Goal: Find specific page/section: Find specific page/section

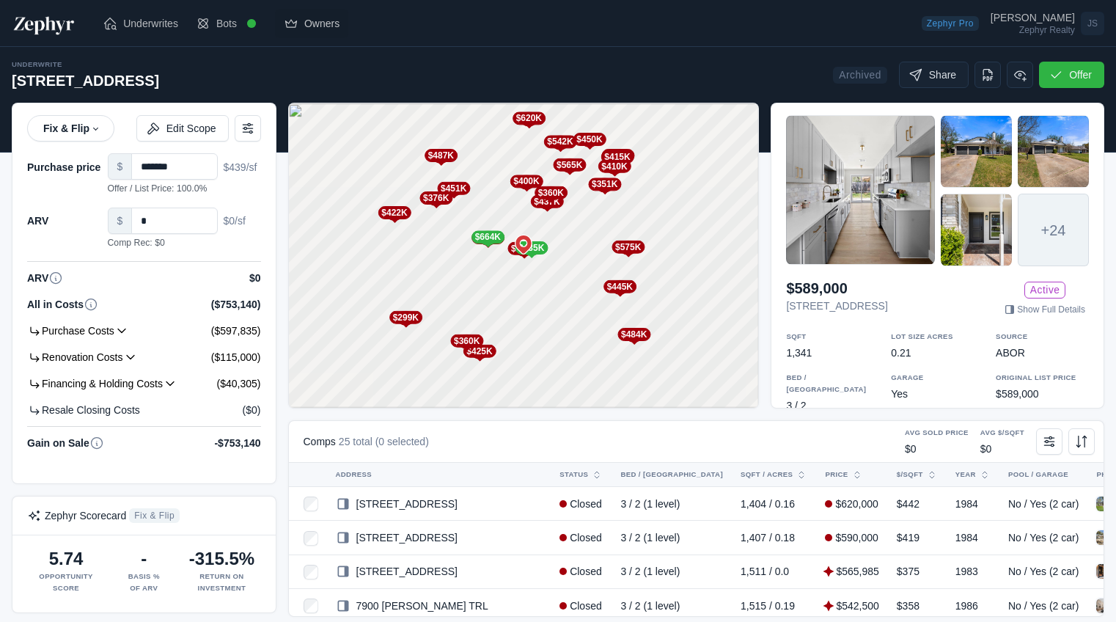
click at [307, 21] on span "Owners" at bounding box center [321, 23] width 35 height 15
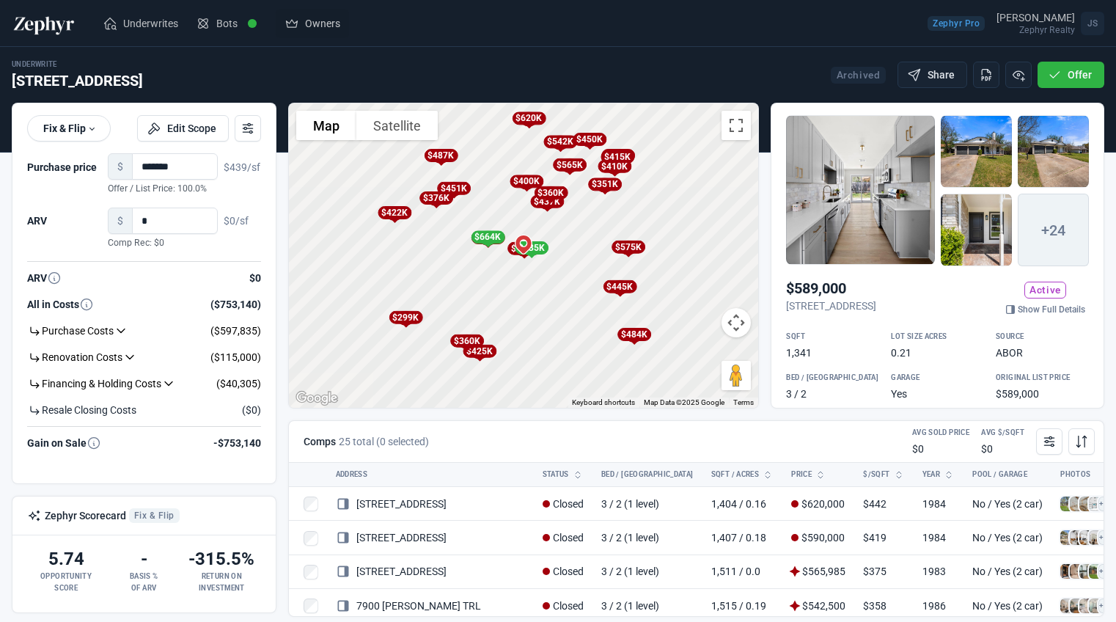
click at [307, 21] on span "Owners" at bounding box center [322, 23] width 35 height 15
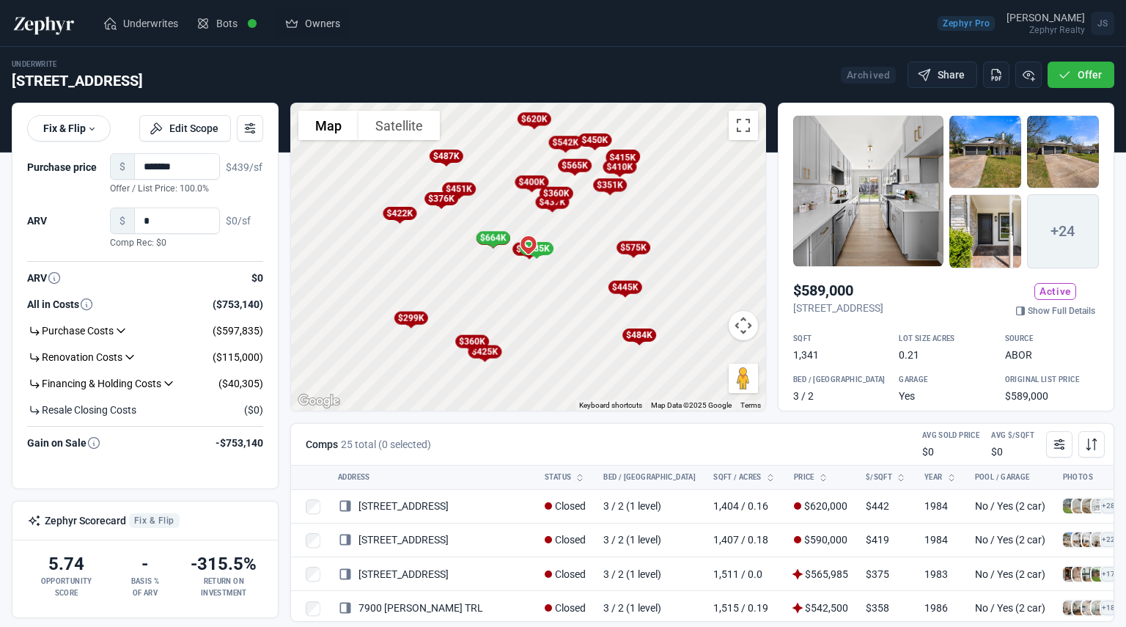
click at [306, 21] on span "Owners" at bounding box center [322, 23] width 35 height 15
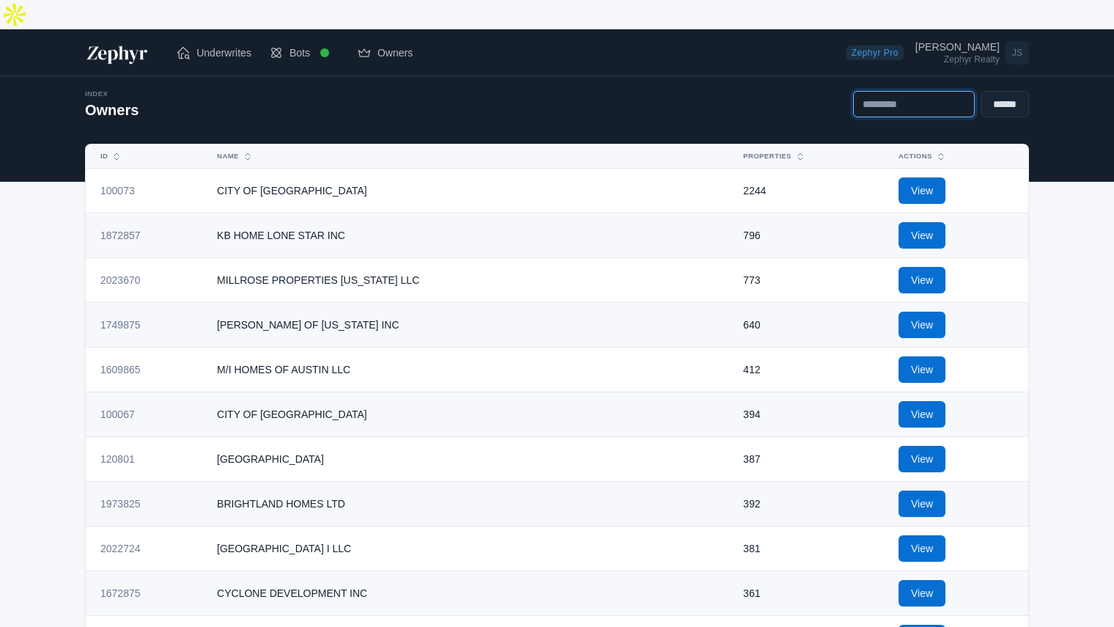
click at [881, 91] on input "text" at bounding box center [914, 104] width 122 height 26
type input "*******"
click at [981, 91] on input "******" at bounding box center [1005, 104] width 48 height 26
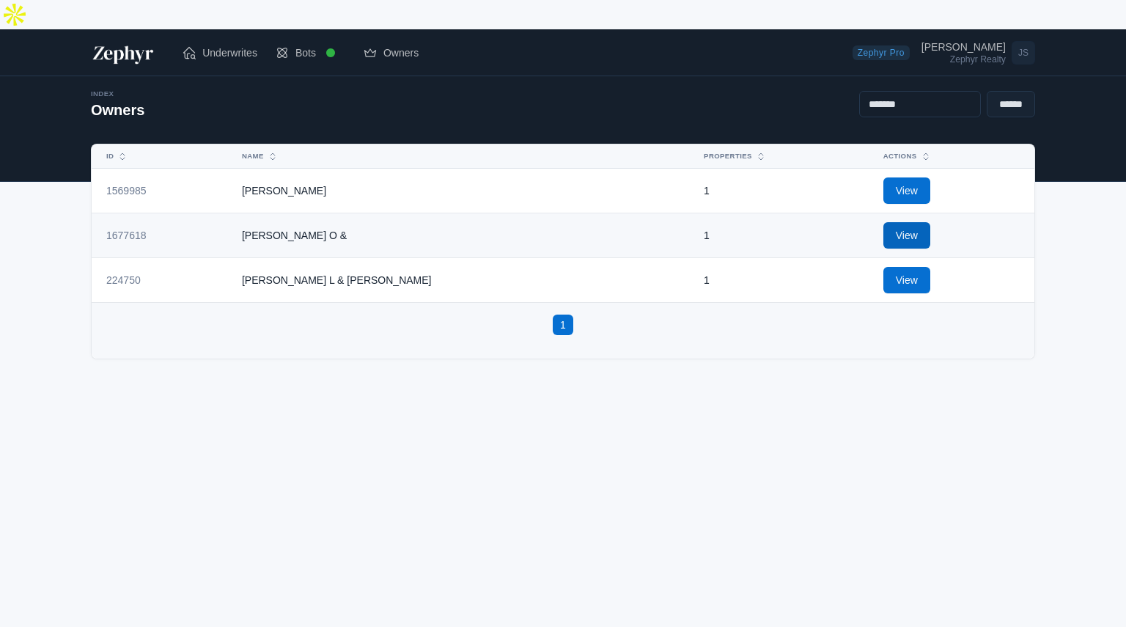
click at [883, 222] on link "View" at bounding box center [906, 235] width 47 height 26
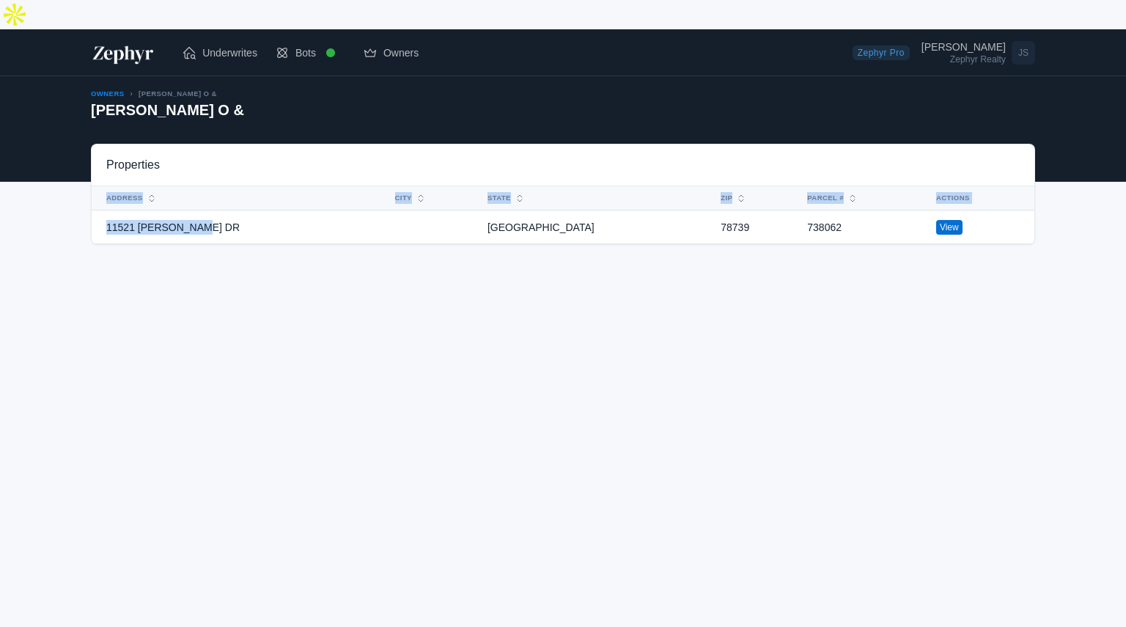
drag, startPoint x: 208, startPoint y: 200, endPoint x: 85, endPoint y: 194, distance: 123.3
click at [85, 194] on div "Properties Address City State ZIP Parcel # Actions 11521 CHERISSE DR TX 78739 7…" at bounding box center [563, 194] width 956 height 101
copy div "Address City State ZIP Parcel # Actions 11521 CHERISSE DR"
click at [223, 45] on span "Underwrites" at bounding box center [229, 52] width 55 height 15
